Goal: Task Accomplishment & Management: Manage account settings

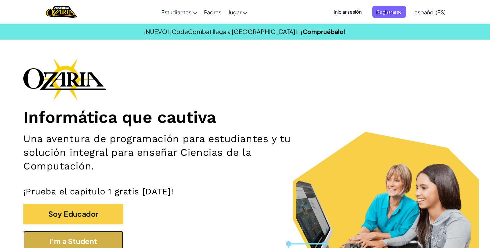
click at [69, 237] on button "I'm a Student" at bounding box center [73, 241] width 100 height 21
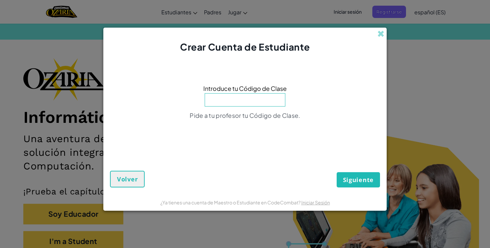
click at [376, 33] on div "Crear Cuenta de Estudiante" at bounding box center [244, 41] width 283 height 26
click at [384, 35] on div "Crear Cuenta de Estudiante" at bounding box center [244, 41] width 283 height 26
click at [384, 35] on span at bounding box center [380, 33] width 7 height 7
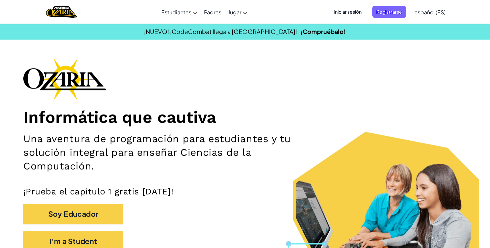
click at [357, 13] on span "Iniciar sesión" at bounding box center [347, 12] width 36 height 12
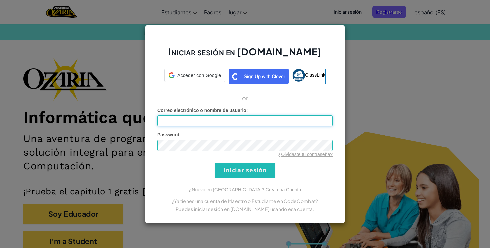
click at [244, 121] on input "Correo electrónico o nombre de usuario :" at bounding box center [244, 120] width 175 height 11
type input "[EMAIL_ADDRESS][DOMAIN_NAME]"
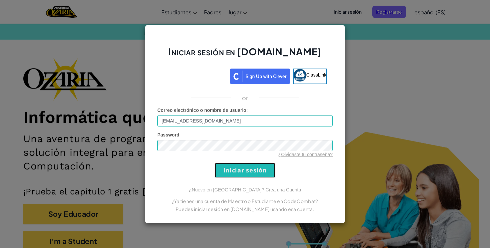
click at [243, 167] on input "Iniciar sesión" at bounding box center [245, 170] width 61 height 15
